Goal: Information Seeking & Learning: Check status

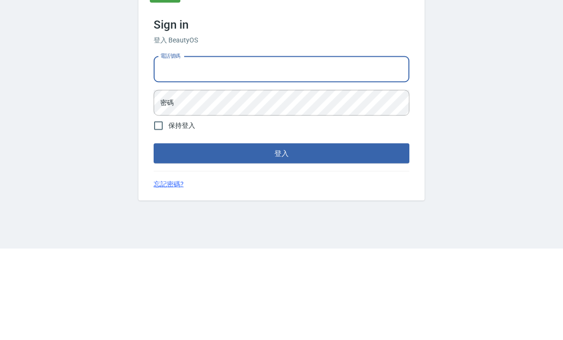
type input "0970291803"
click at [281, 235] on button "登入" at bounding box center [282, 245] width 256 height 20
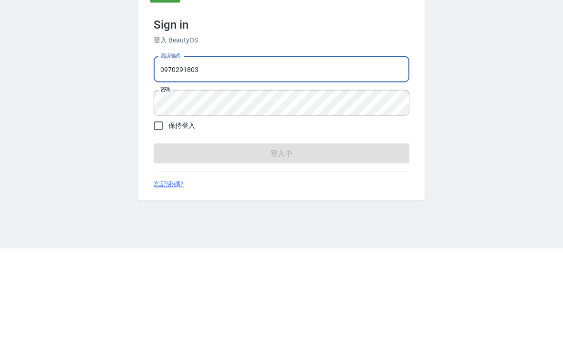
scroll to position [32, 0]
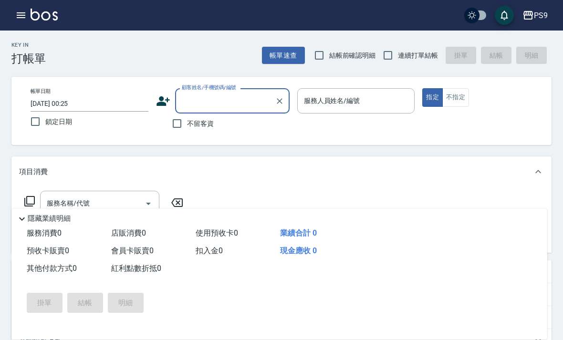
click at [24, 14] on icon "button" at bounding box center [20, 15] width 11 height 11
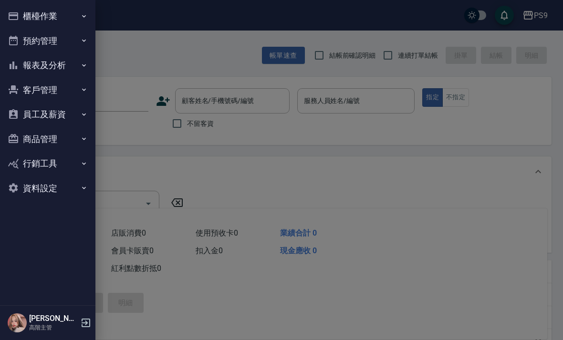
click at [43, 74] on button "報表及分析" at bounding box center [48, 65] width 88 height 25
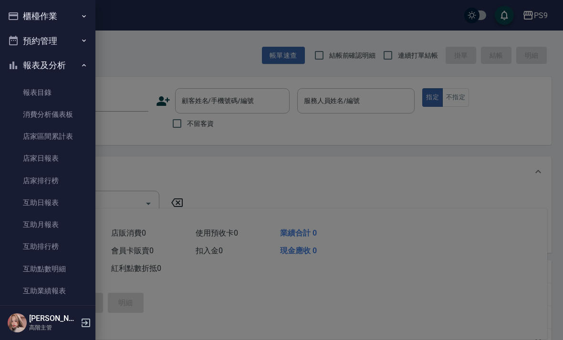
click at [39, 160] on link "店家日報表" at bounding box center [48, 158] width 88 height 22
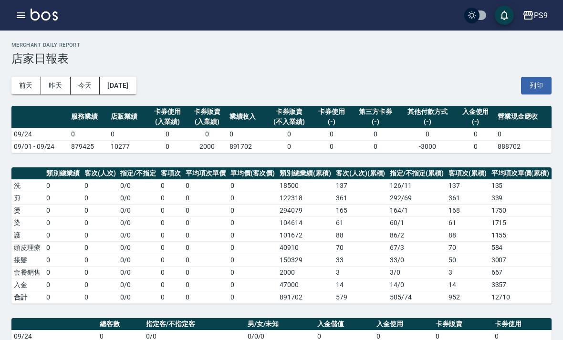
click at [57, 85] on button "昨天" at bounding box center [56, 86] width 30 height 18
click at [29, 79] on button "前天" at bounding box center [26, 86] width 30 height 18
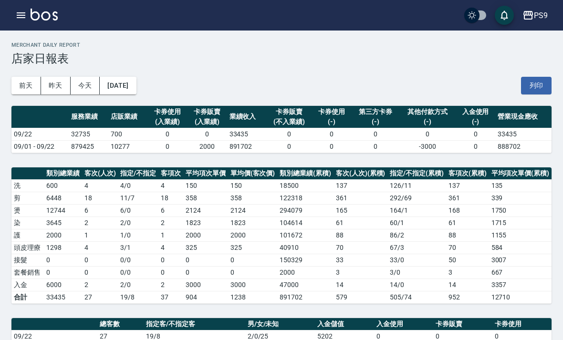
click at [56, 84] on button "昨天" at bounding box center [56, 86] width 30 height 18
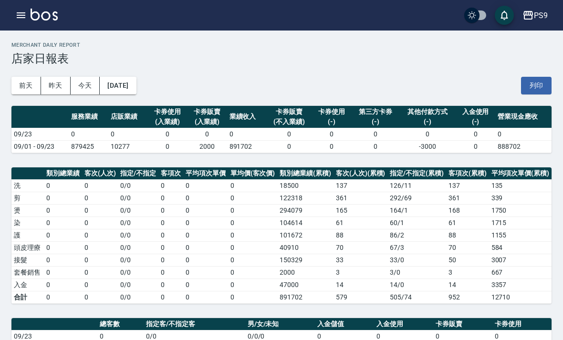
click at [84, 83] on button "今天" at bounding box center [86, 86] width 30 height 18
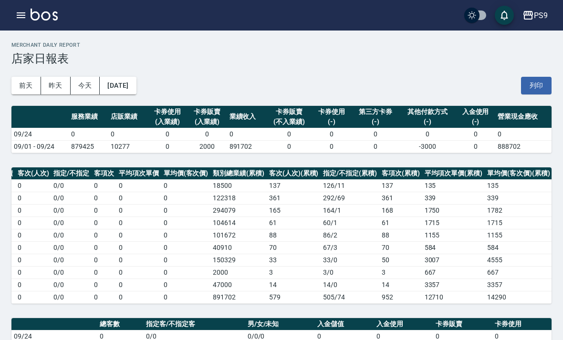
click at [56, 88] on button "昨天" at bounding box center [56, 86] width 30 height 18
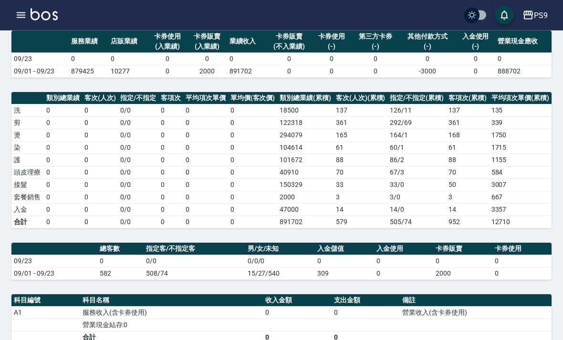
scroll to position [75, 0]
click at [61, 114] on td "0" at bounding box center [63, 110] width 38 height 12
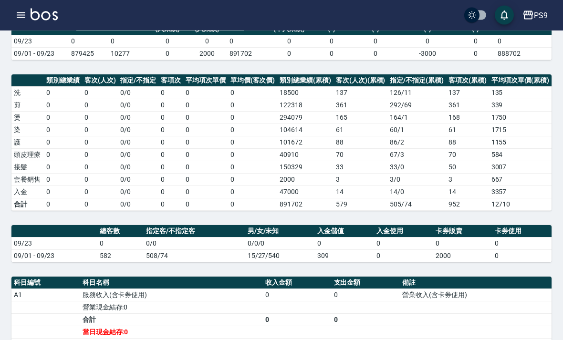
scroll to position [96, 0]
